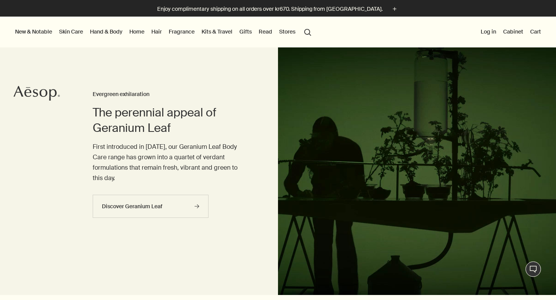
click at [308, 31] on button "search Search" at bounding box center [308, 31] width 14 height 15
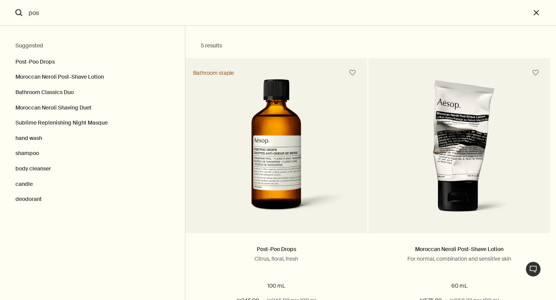
type input "pos"
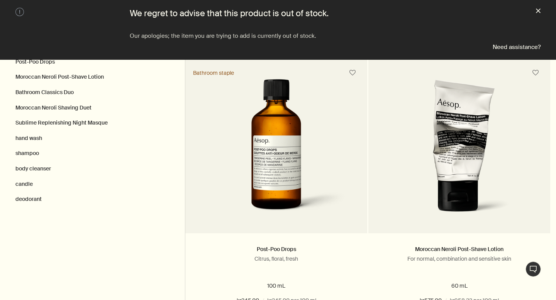
click at [538, 11] on button "close" at bounding box center [538, 12] width 5 height 8
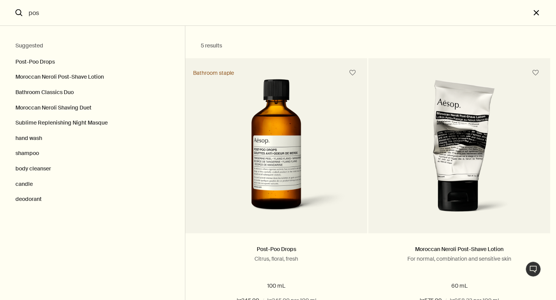
click at [537, 9] on button "close" at bounding box center [542, 13] width 25 height 26
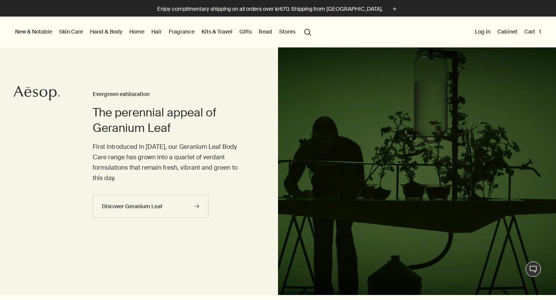
click at [529, 31] on button "Cart 1" at bounding box center [532, 32] width 20 height 10
